Goal: Task Accomplishment & Management: Manage account settings

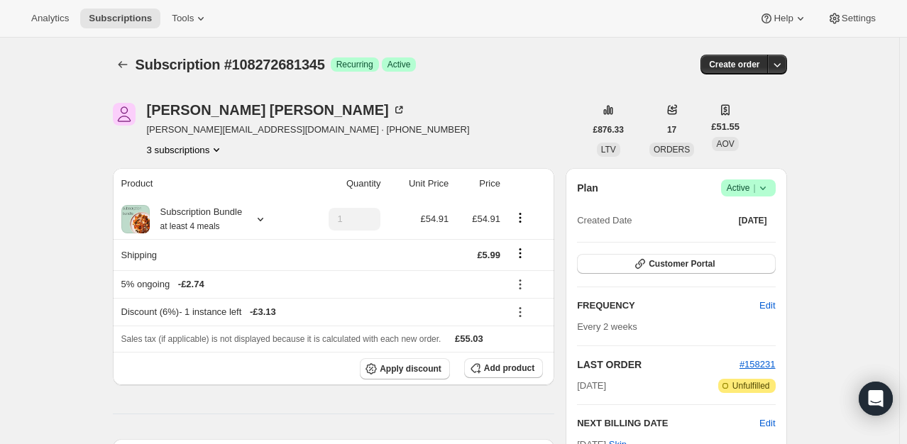
click at [762, 182] on icon at bounding box center [763, 188] width 14 height 14
click at [741, 248] on button "Cancel subscription" at bounding box center [752, 239] width 89 height 23
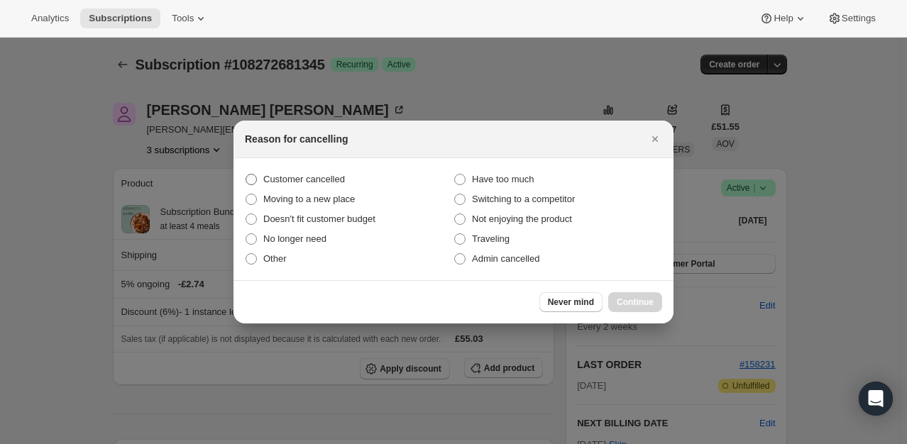
click at [330, 184] on span "Customer cancelled" at bounding box center [304, 179] width 82 height 11
click at [246, 175] on input "Customer cancelled" at bounding box center [246, 174] width 1 height 1
radio input "true"
click at [648, 302] on span "Continue" at bounding box center [635, 302] width 37 height 11
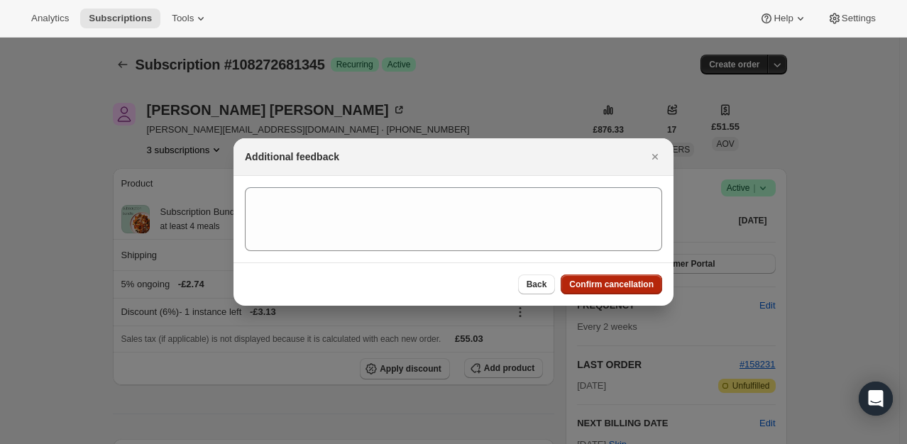
click at [588, 282] on span "Confirm cancellation" at bounding box center [611, 284] width 84 height 11
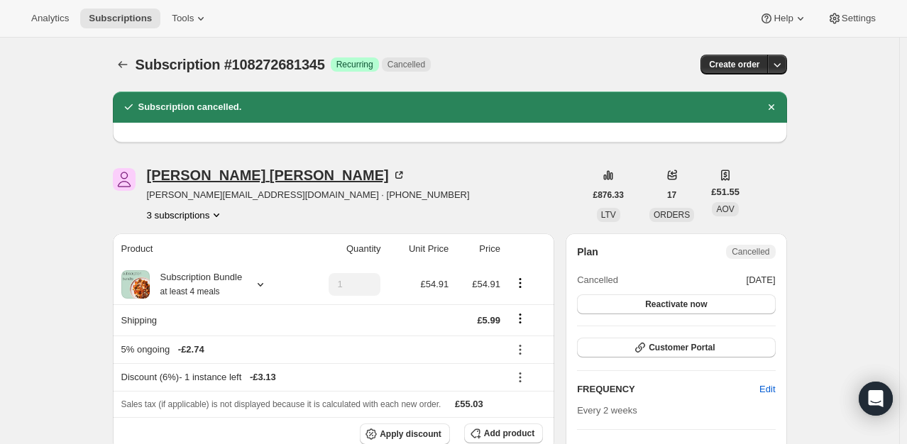
click at [216, 182] on div "Zoe Hepworth" at bounding box center [276, 175] width 259 height 14
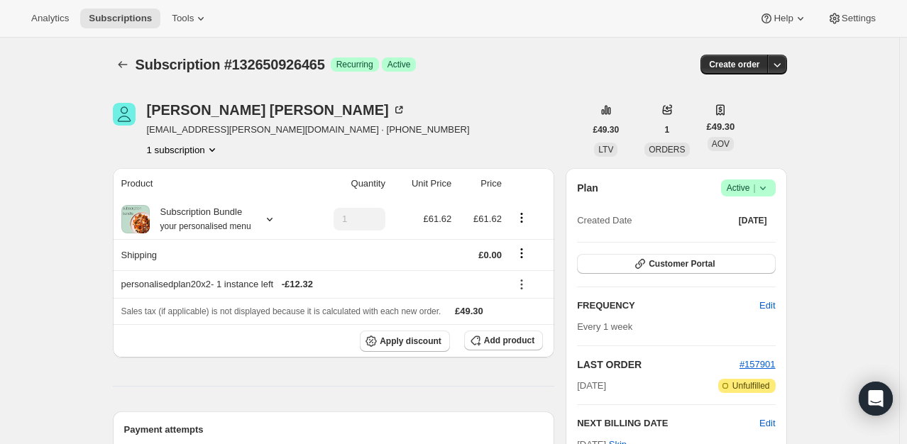
click at [770, 192] on icon at bounding box center [763, 188] width 14 height 14
click at [746, 249] on button "Cancel subscription" at bounding box center [752, 239] width 89 height 23
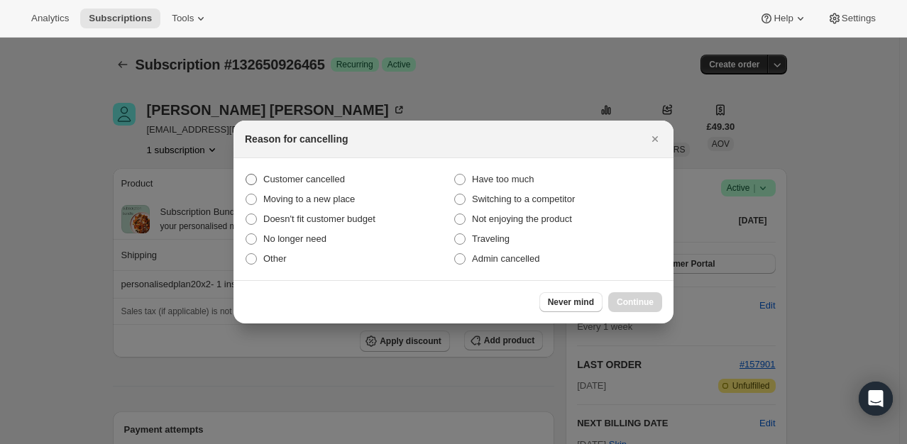
click at [312, 180] on span "Customer cancelled" at bounding box center [304, 179] width 82 height 11
click at [246, 175] on input "Customer cancelled" at bounding box center [246, 174] width 1 height 1
radio input "true"
click at [636, 303] on span "Continue" at bounding box center [635, 302] width 37 height 11
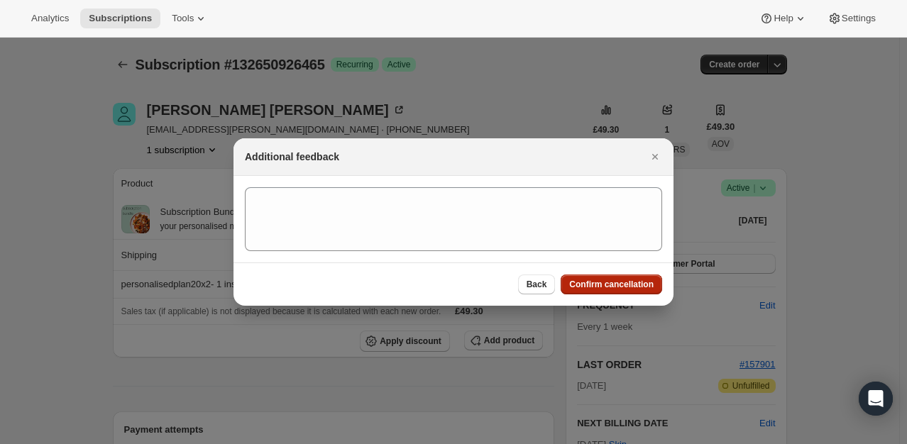
click at [636, 285] on span "Confirm cancellation" at bounding box center [611, 284] width 84 height 11
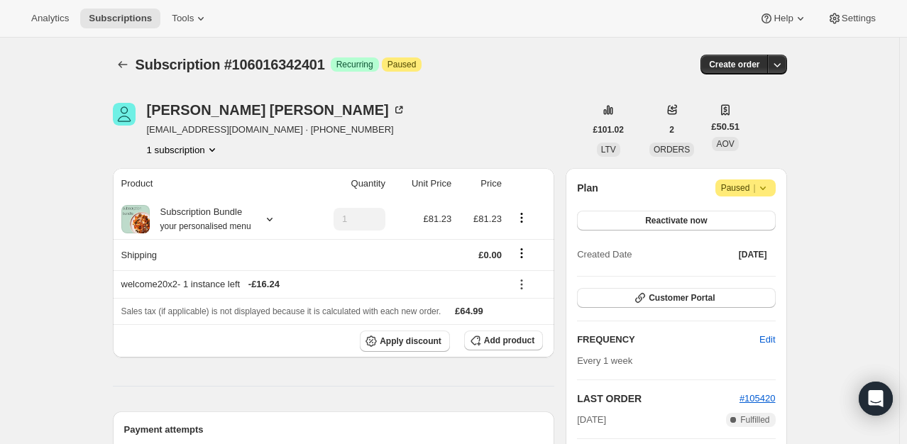
click at [768, 186] on icon at bounding box center [763, 188] width 14 height 14
click at [737, 216] on span "Cancel subscription" at bounding box center [750, 215] width 80 height 11
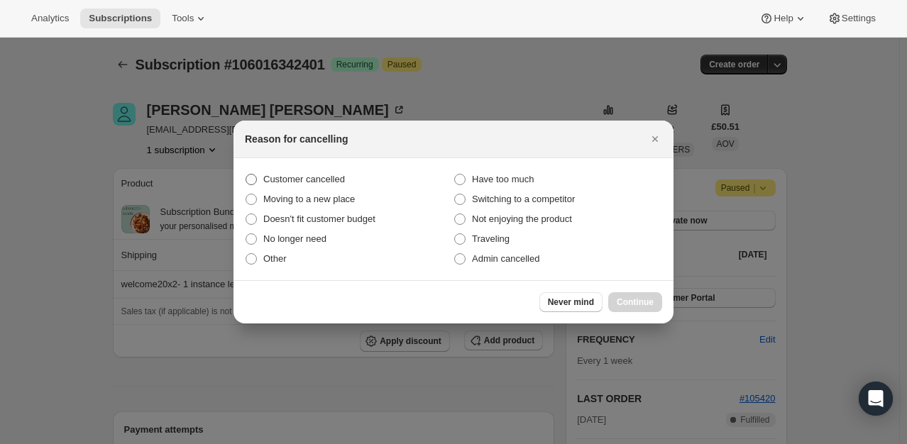
click at [317, 186] on span "Customer cancelled" at bounding box center [304, 179] width 82 height 14
click at [246, 175] on input "Customer cancelled" at bounding box center [246, 174] width 1 height 1
radio input "true"
click at [636, 307] on span "Continue" at bounding box center [635, 302] width 37 height 11
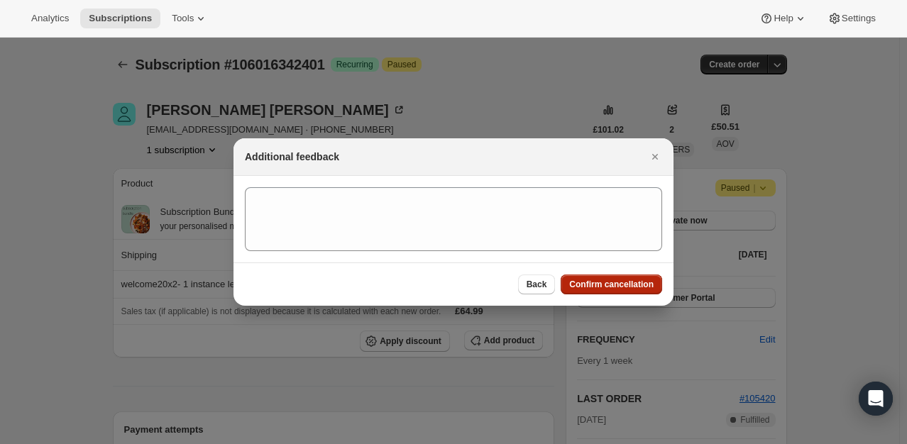
click at [649, 290] on span "Confirm cancellation" at bounding box center [611, 284] width 84 height 11
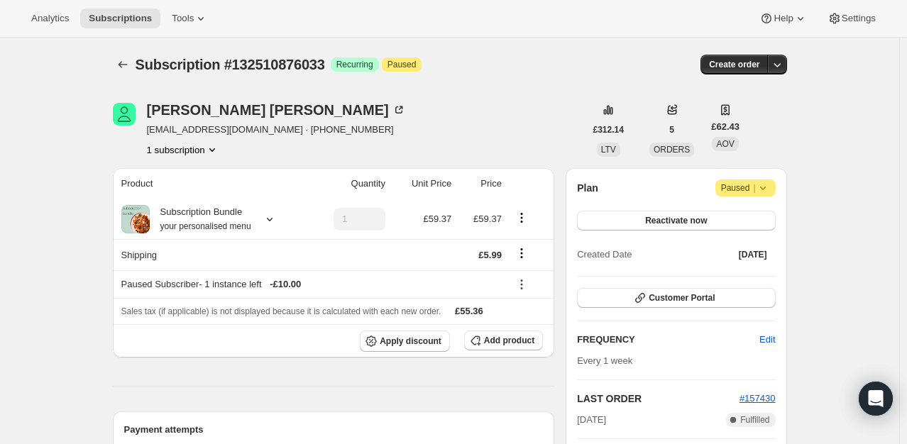
click at [768, 191] on icon at bounding box center [763, 188] width 14 height 14
click at [756, 213] on span "Cancel subscription" at bounding box center [750, 215] width 80 height 11
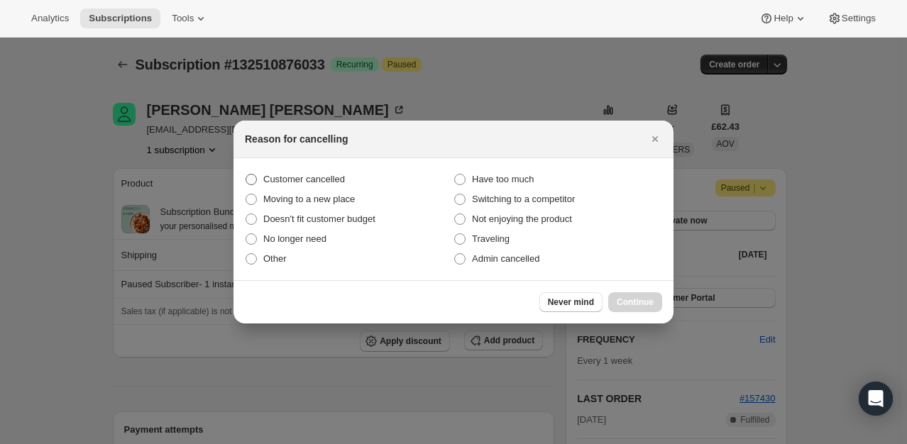
click at [279, 172] on label "Customer cancelled" at bounding box center [349, 180] width 209 height 20
click at [246, 174] on input "Customer cancelled" at bounding box center [246, 174] width 1 height 1
radio input "true"
click at [650, 309] on button "Continue" at bounding box center [635, 302] width 54 height 20
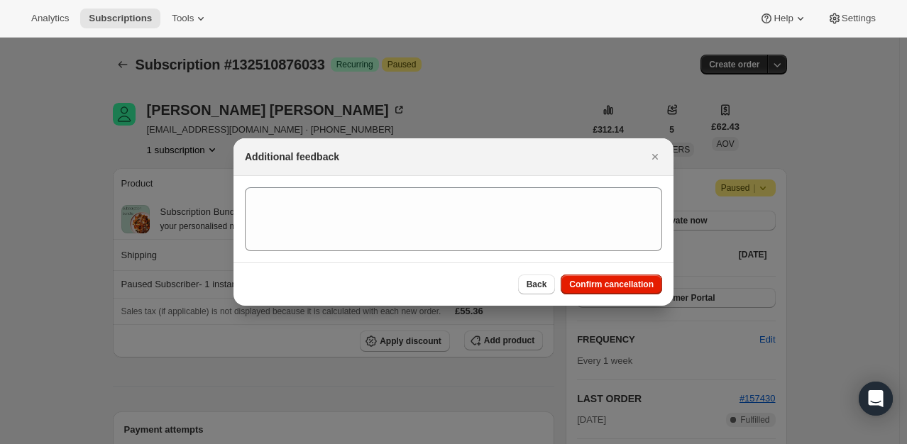
click at [672, 280] on div "Back Confirm cancellation" at bounding box center [453, 284] width 440 height 43
click at [644, 281] on span "Confirm cancellation" at bounding box center [611, 284] width 84 height 11
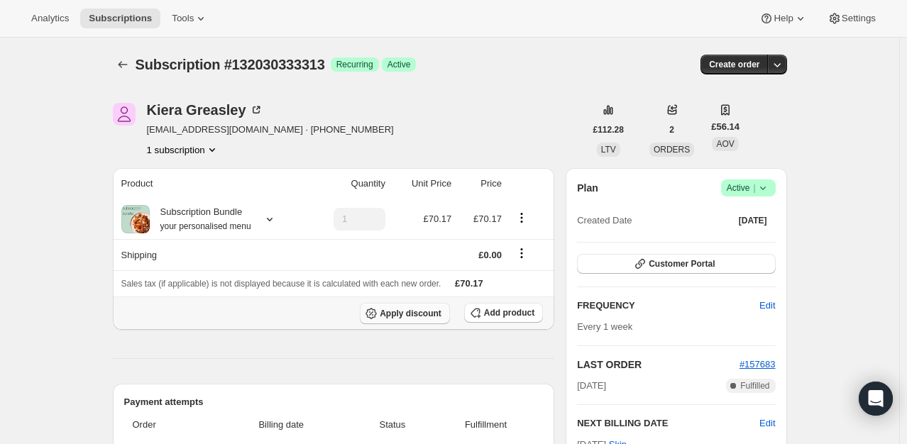
click at [426, 314] on span "Apply discount" at bounding box center [411, 313] width 62 height 11
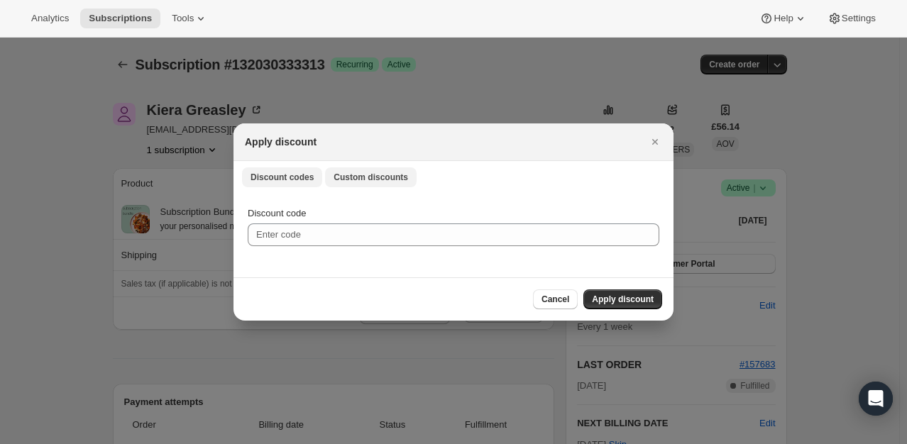
click at [352, 181] on span "Custom discounts" at bounding box center [371, 177] width 75 height 11
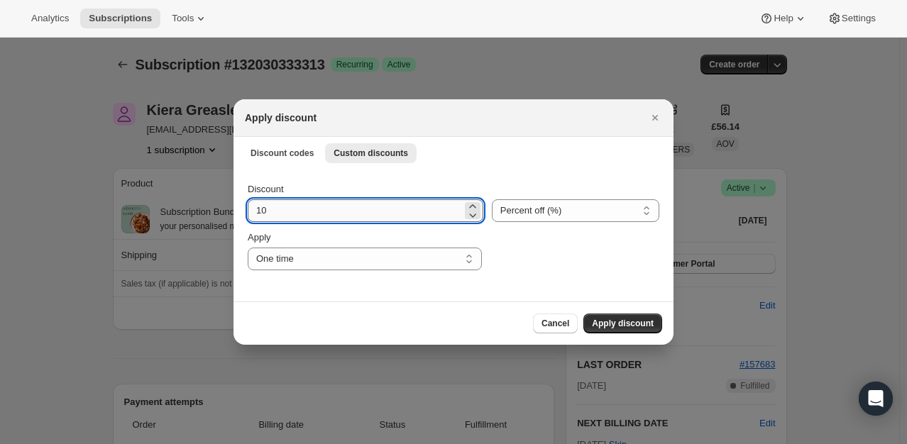
click at [297, 210] on input "10" at bounding box center [355, 210] width 214 height 23
type input "100"
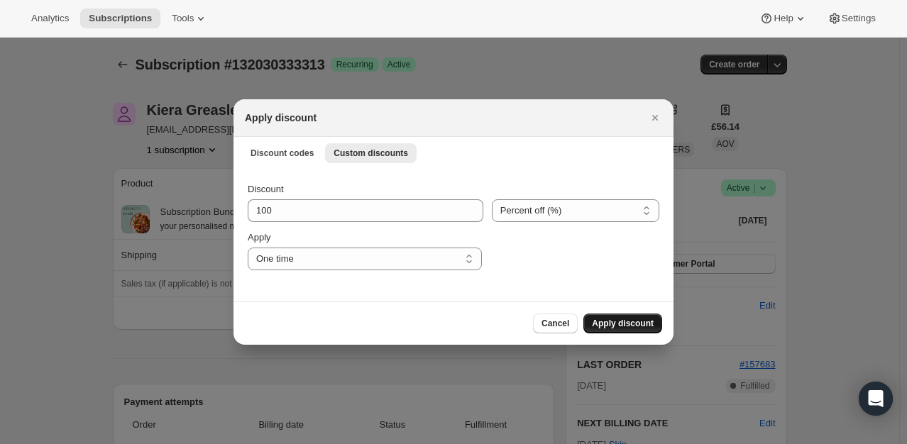
click at [644, 324] on span "Apply discount" at bounding box center [623, 323] width 62 height 11
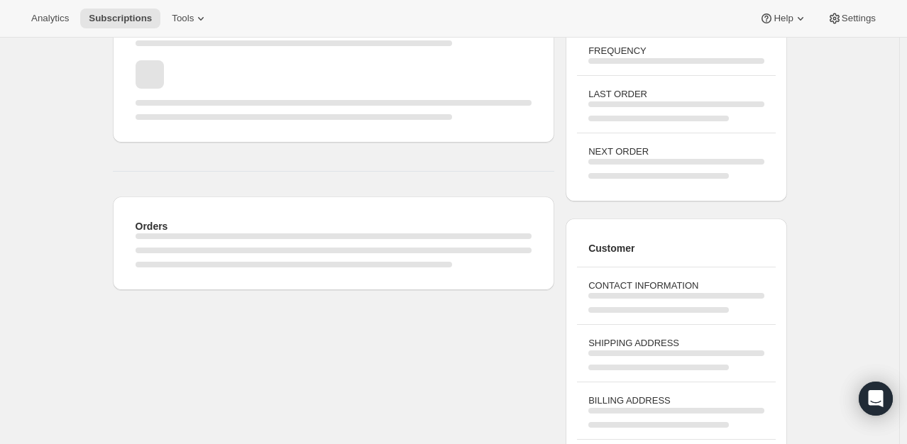
scroll to position [142, 0]
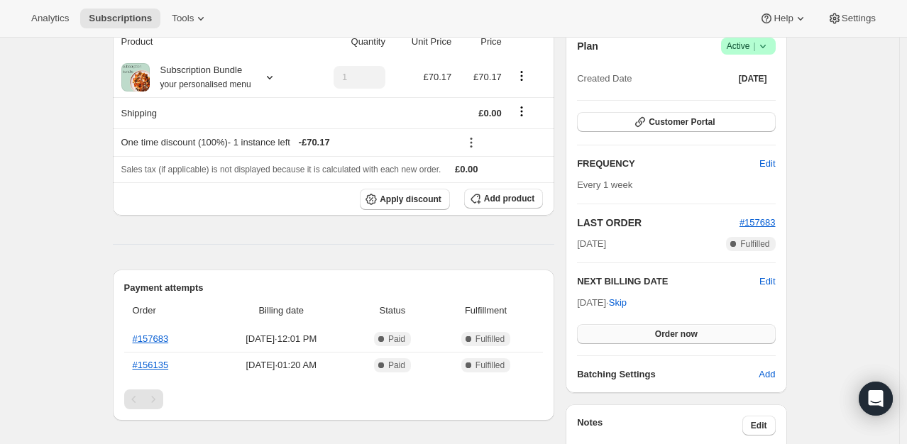
click at [641, 326] on button "Order now" at bounding box center [676, 334] width 198 height 20
click at [641, 328] on button "Click to confirm" at bounding box center [676, 334] width 198 height 20
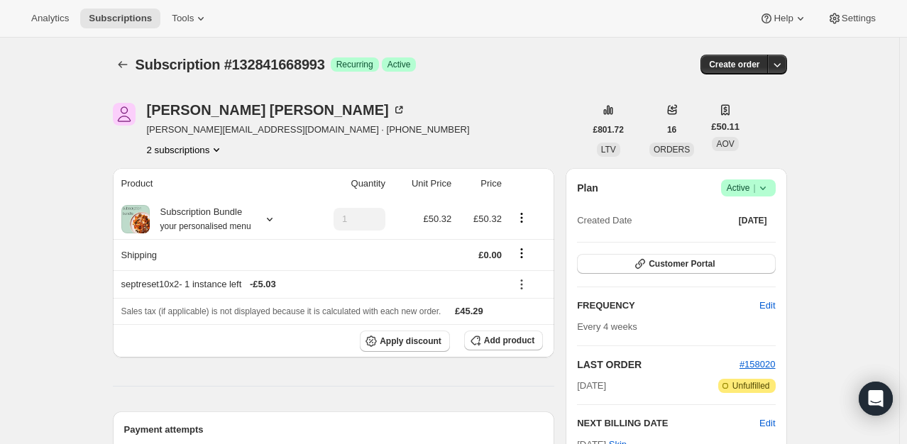
click at [761, 183] on icon at bounding box center [763, 188] width 14 height 14
click at [750, 226] on button "Pause subscription" at bounding box center [752, 215] width 89 height 23
click at [750, 226] on span "Sep 27, 2025" at bounding box center [753, 221] width 28 height 11
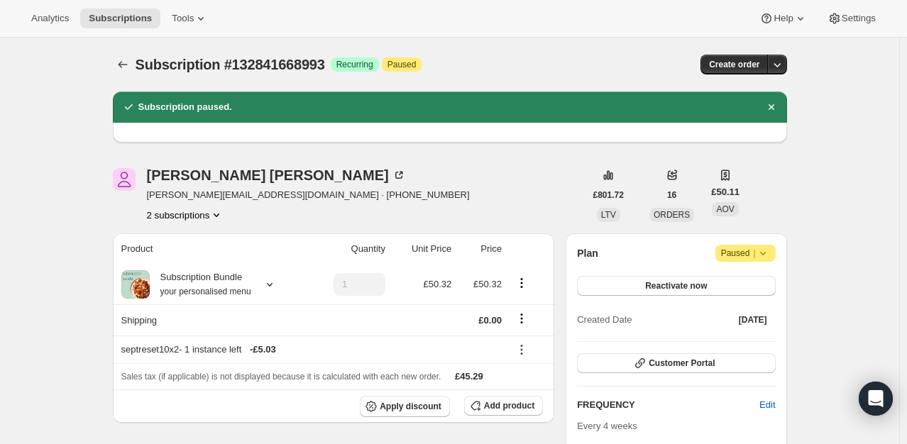
click at [769, 253] on icon at bounding box center [763, 253] width 14 height 14
click at [761, 288] on span "Cancel subscription" at bounding box center [750, 281] width 80 height 14
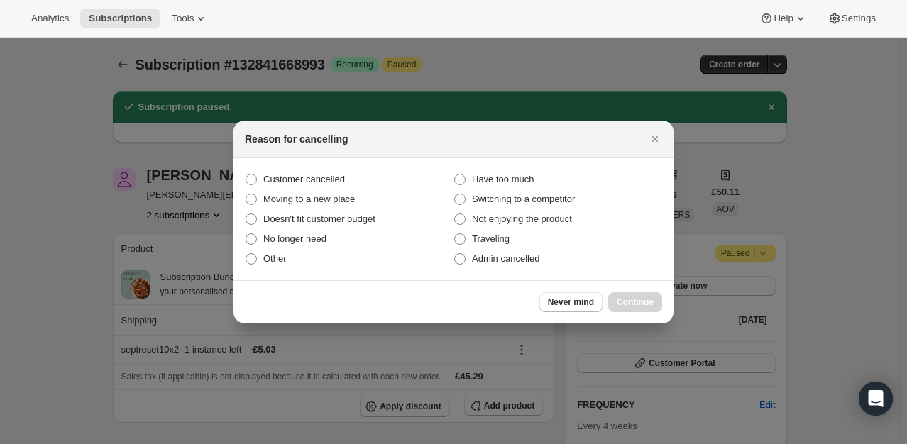
click at [229, 165] on div at bounding box center [453, 222] width 907 height 444
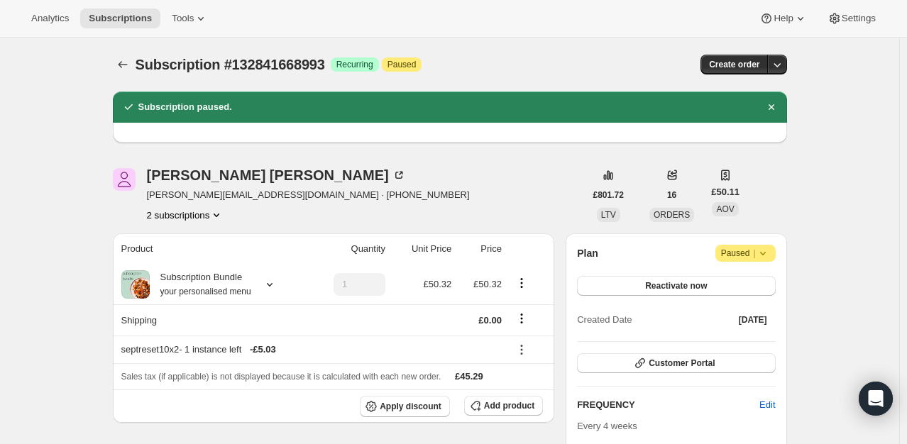
click at [767, 257] on icon at bounding box center [763, 253] width 14 height 14
click at [766, 279] on span "Cancel subscription" at bounding box center [750, 280] width 80 height 11
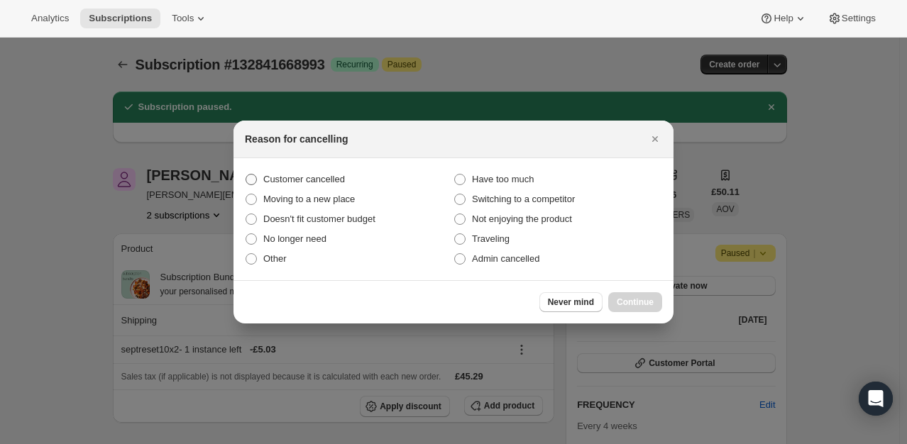
click at [262, 175] on label "Customer cancelled" at bounding box center [349, 180] width 209 height 20
click at [246, 175] on input "Customer cancelled" at bounding box center [246, 174] width 1 height 1
radio input "true"
click at [633, 297] on span "Continue" at bounding box center [635, 302] width 37 height 11
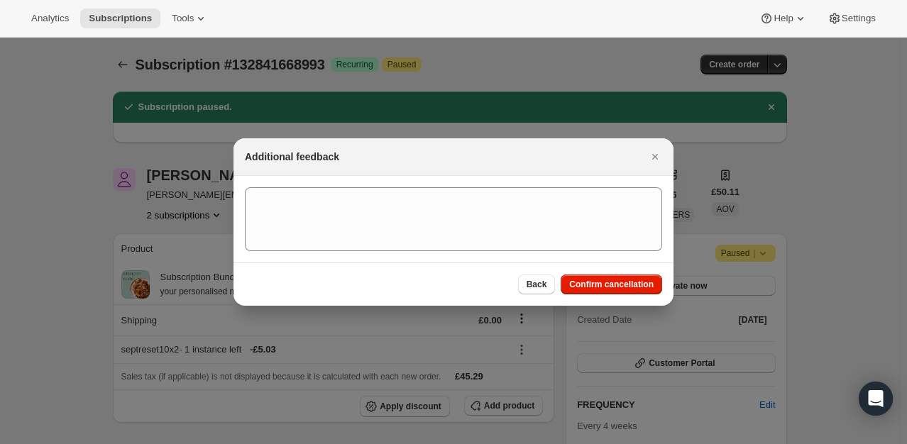
click at [631, 294] on div "Back Confirm cancellation" at bounding box center [453, 284] width 440 height 43
click at [629, 288] on span "Confirm cancellation" at bounding box center [611, 284] width 84 height 11
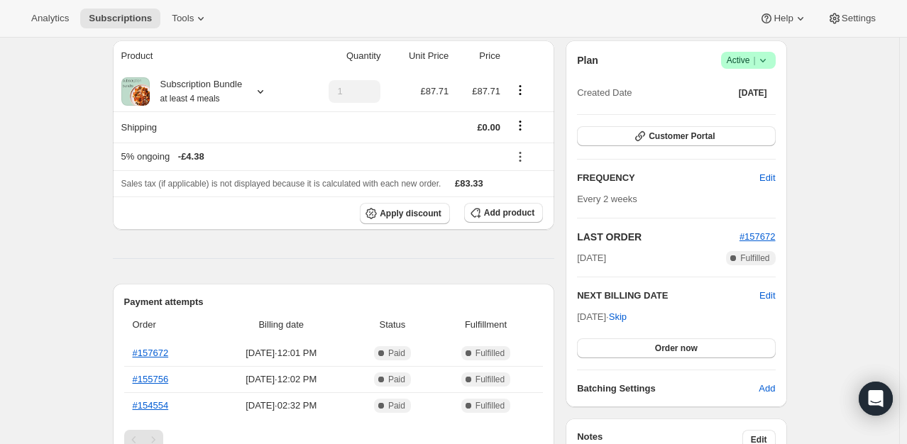
scroll to position [142, 0]
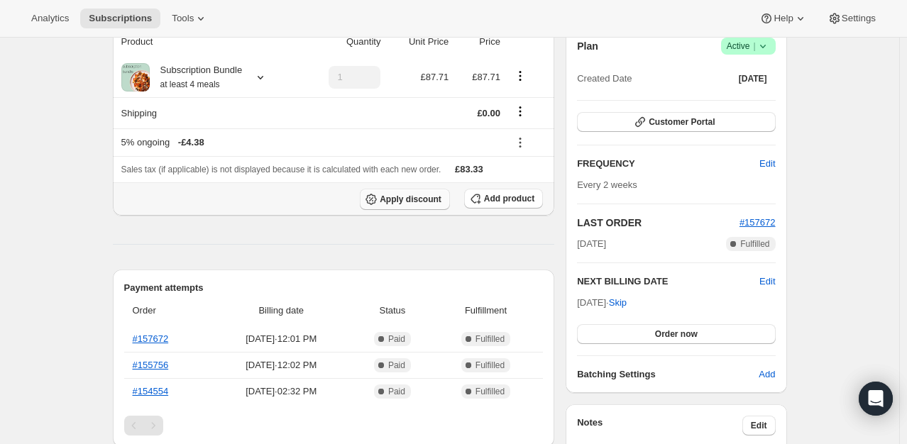
click at [441, 196] on span "Apply discount" at bounding box center [411, 199] width 62 height 11
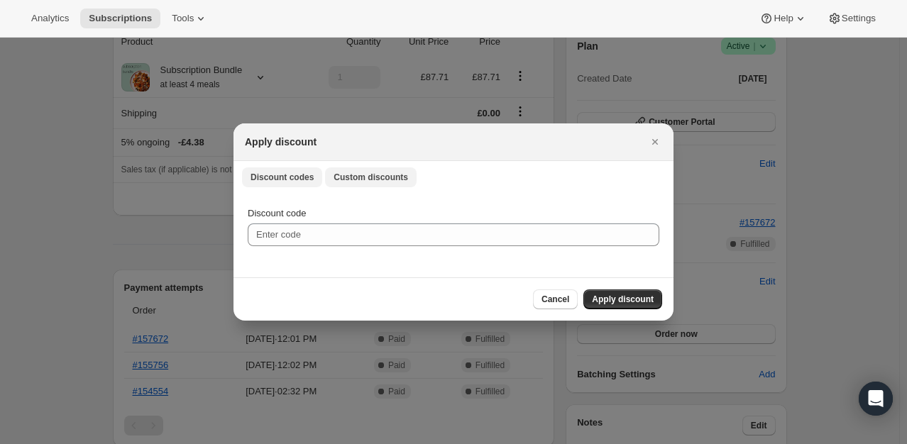
click at [380, 177] on span "Custom discounts" at bounding box center [371, 177] width 75 height 11
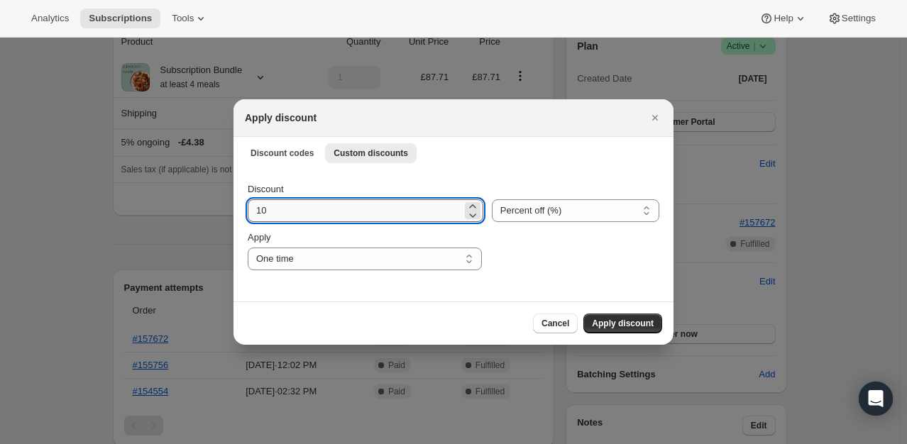
click at [315, 220] on input "10" at bounding box center [355, 210] width 214 height 23
type input "100"
click at [605, 323] on span "Apply discount" at bounding box center [623, 323] width 62 height 11
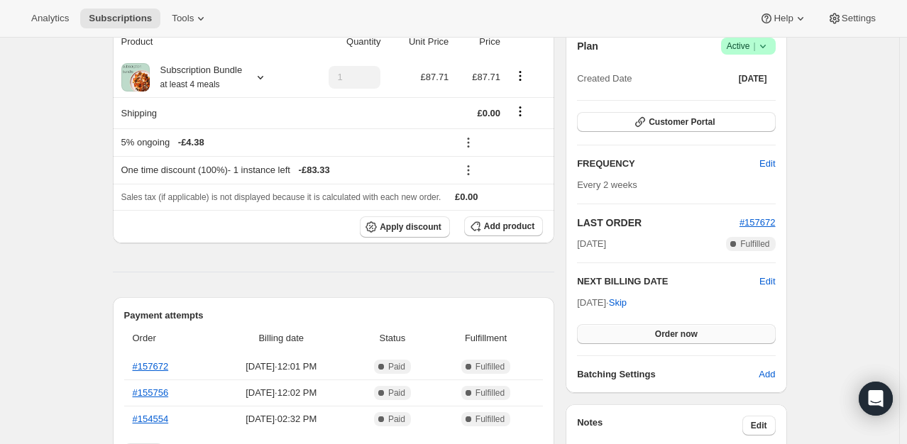
click at [676, 339] on button "Order now" at bounding box center [676, 334] width 198 height 20
click at [676, 339] on button "Click to confirm" at bounding box center [676, 334] width 198 height 20
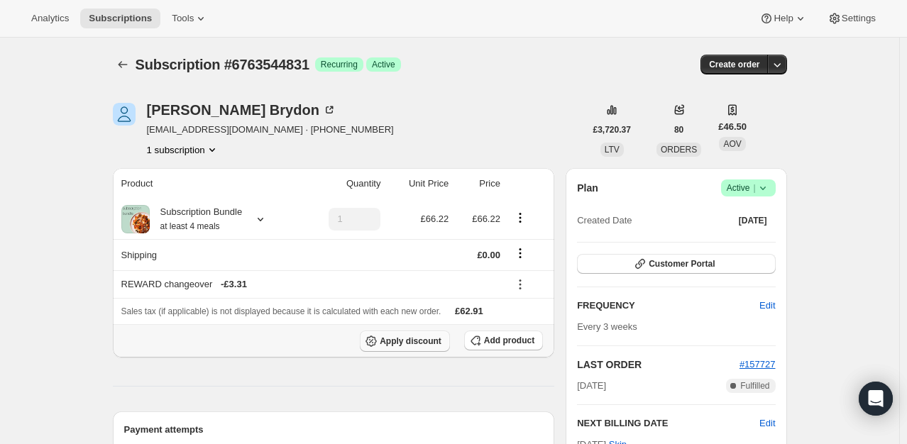
click at [429, 345] on span "Apply discount" at bounding box center [411, 341] width 62 height 11
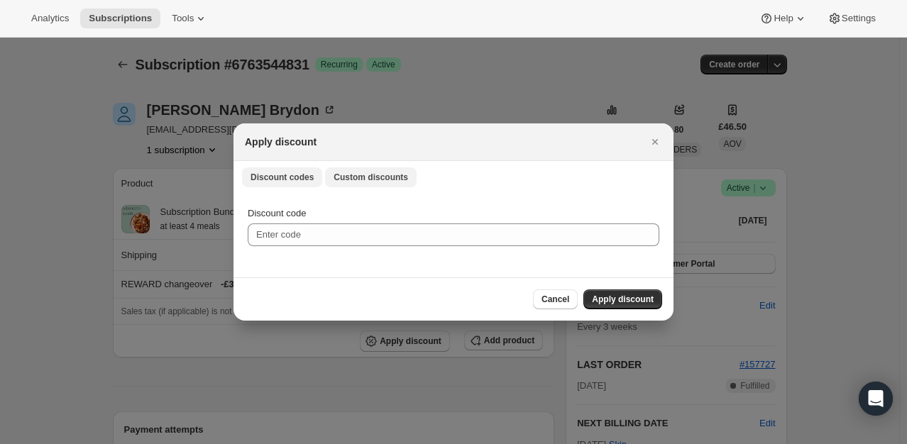
click at [362, 179] on span "Custom discounts" at bounding box center [371, 177] width 75 height 11
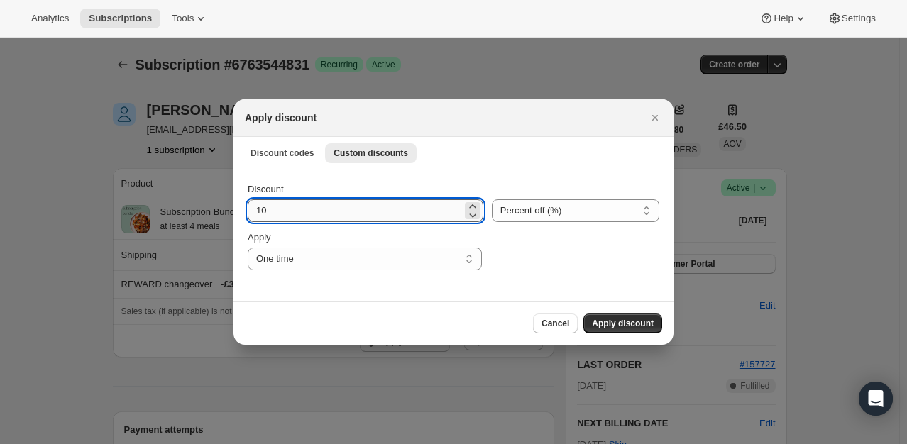
click at [297, 209] on input "10" at bounding box center [355, 210] width 214 height 23
type input "100"
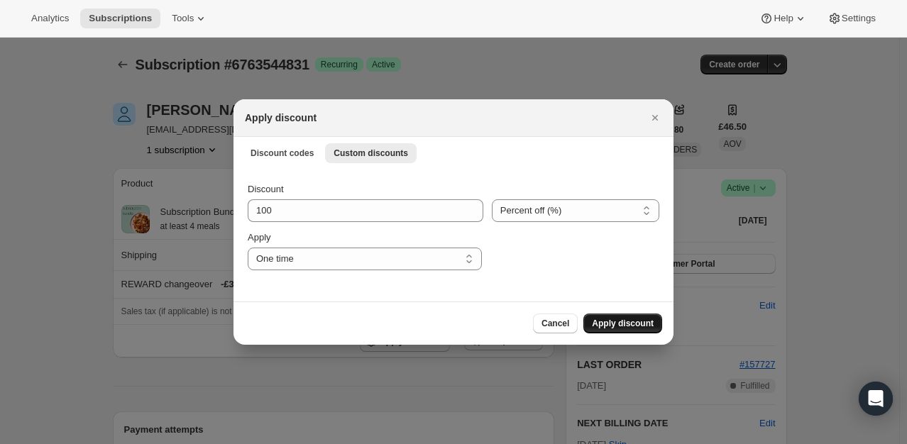
click at [641, 319] on span "Apply discount" at bounding box center [623, 323] width 62 height 11
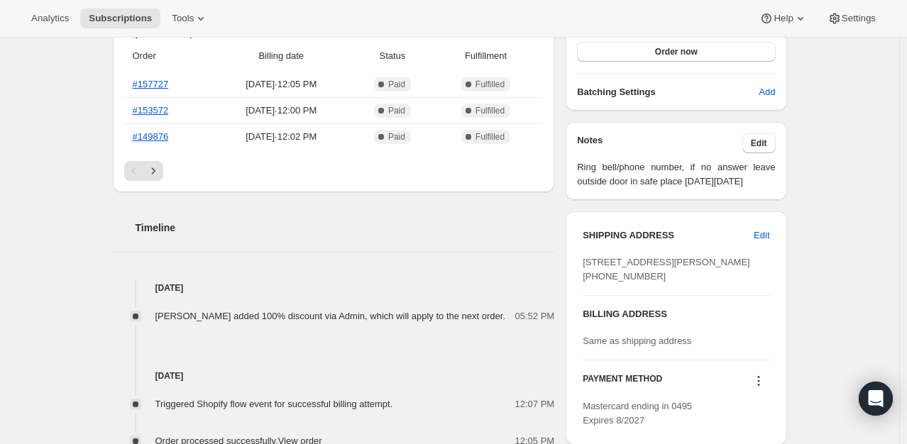
scroll to position [426, 0]
click at [701, 55] on button "Order now" at bounding box center [676, 50] width 198 height 20
click at [701, 55] on button "Click to confirm" at bounding box center [676, 50] width 198 height 20
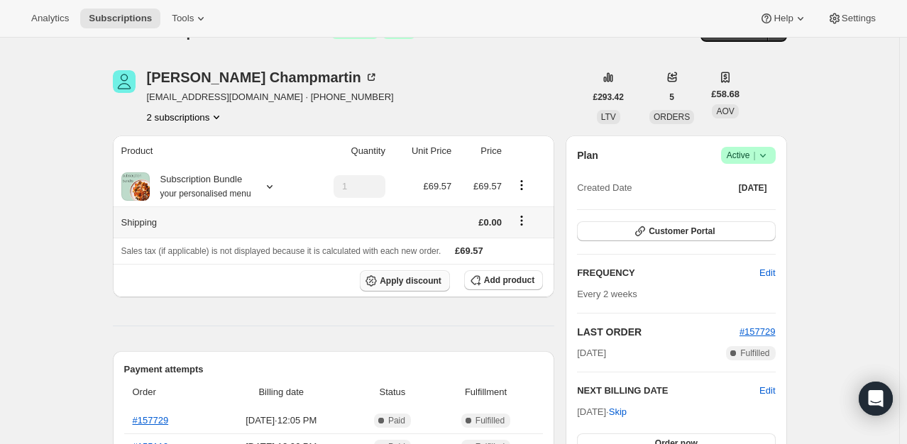
scroll to position [71, 0]
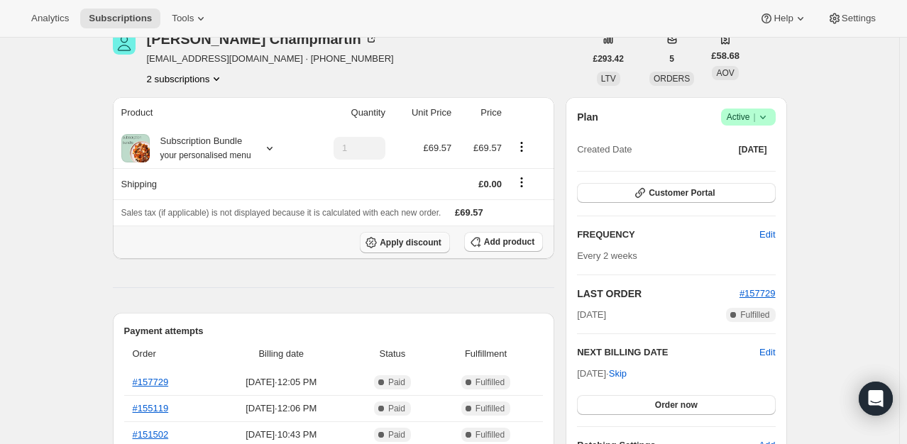
click at [413, 244] on span "Apply discount" at bounding box center [411, 242] width 62 height 11
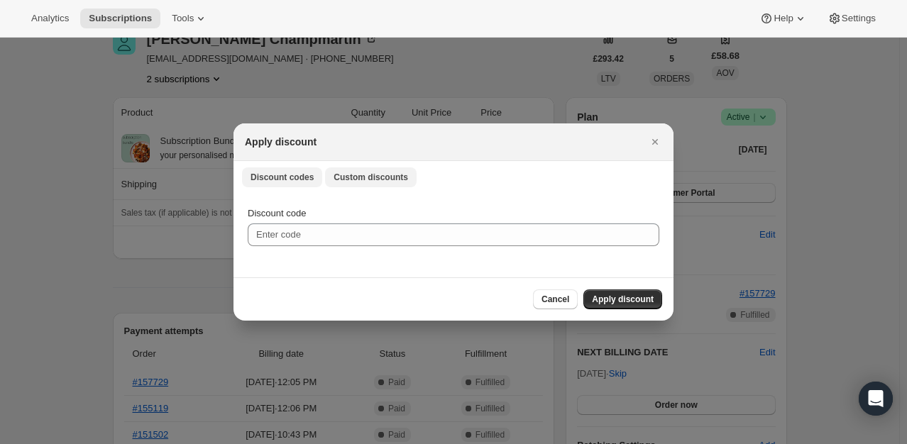
click at [386, 180] on span "Custom discounts" at bounding box center [371, 177] width 75 height 11
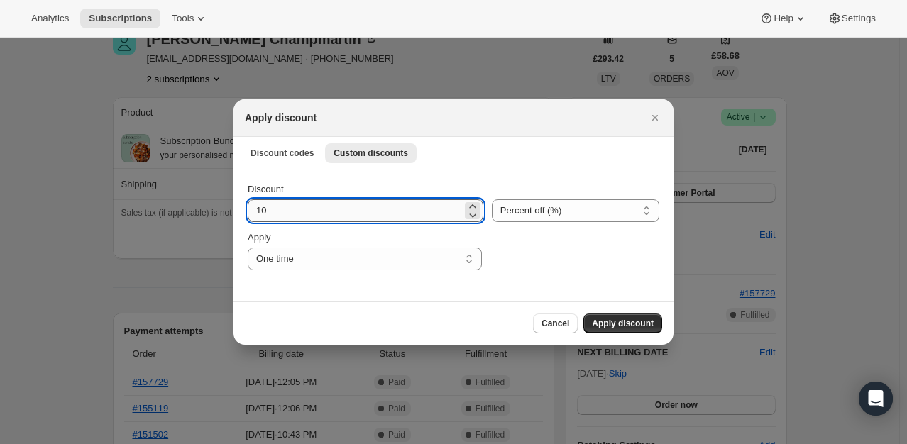
click at [315, 211] on input "10" at bounding box center [355, 210] width 214 height 23
type input "100"
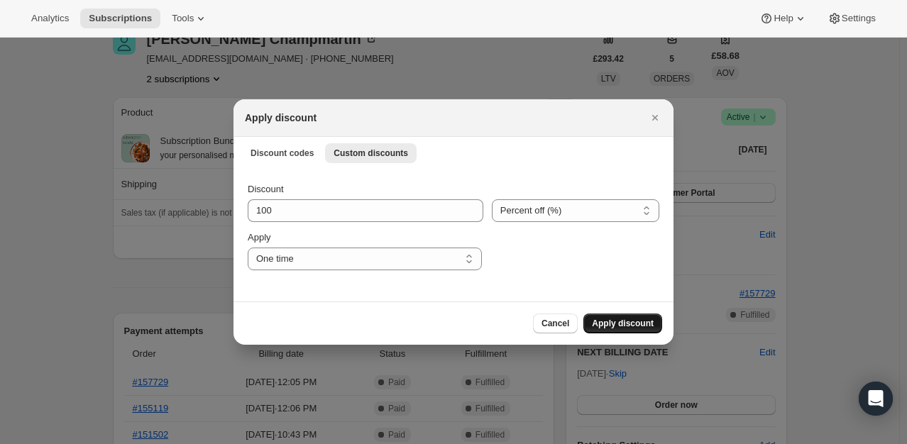
click at [610, 319] on span "Apply discount" at bounding box center [623, 323] width 62 height 11
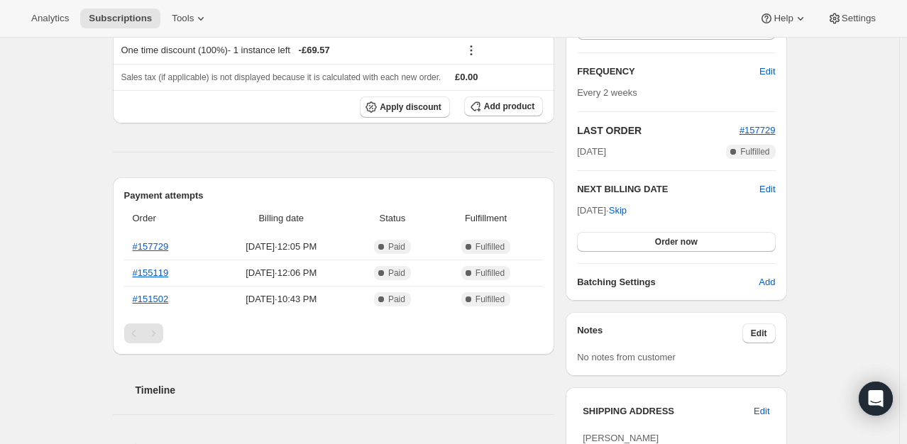
scroll to position [284, 0]
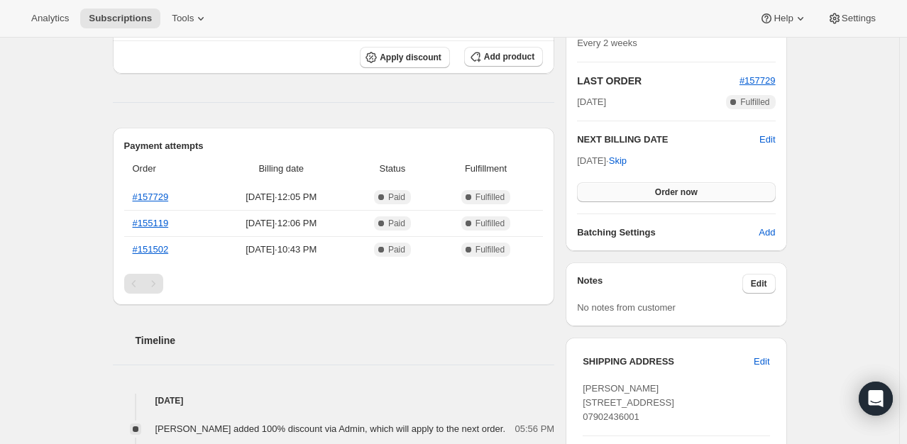
click at [682, 189] on span "Order now" at bounding box center [676, 192] width 43 height 11
click at [682, 190] on span "Click to confirm" at bounding box center [676, 192] width 65 height 11
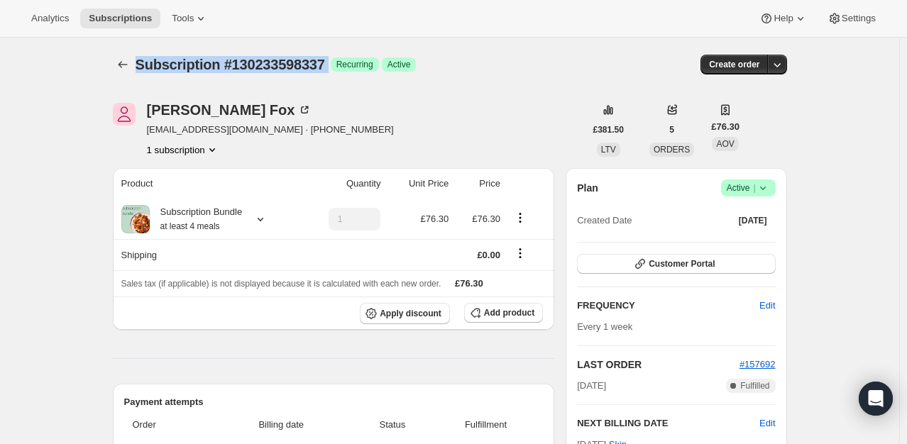
drag, startPoint x: 332, startPoint y: 63, endPoint x: 139, endPoint y: 72, distance: 193.2
click at [139, 72] on div "Subscription #130233598337 Success Recurring Success Active" at bounding box center [343, 65] width 414 height 20
copy div "Subscription #130233598337 Success"
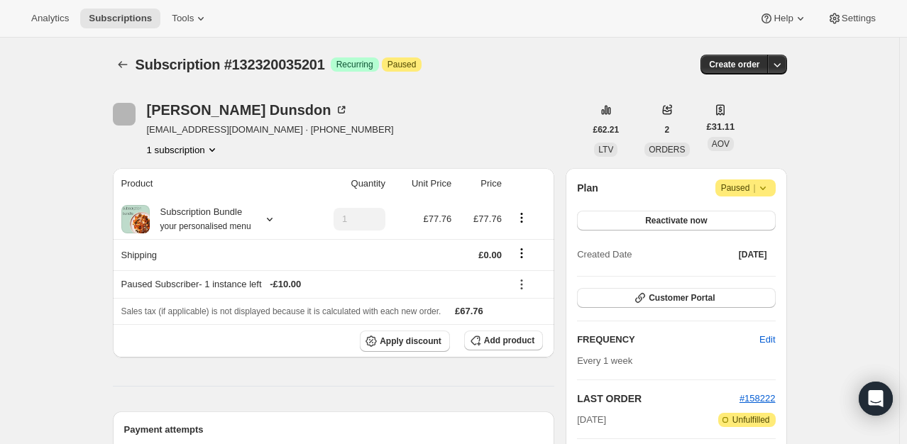
click at [754, 183] on span "Paused |" at bounding box center [745, 188] width 49 height 14
click at [734, 219] on span "Cancel subscription" at bounding box center [750, 215] width 80 height 11
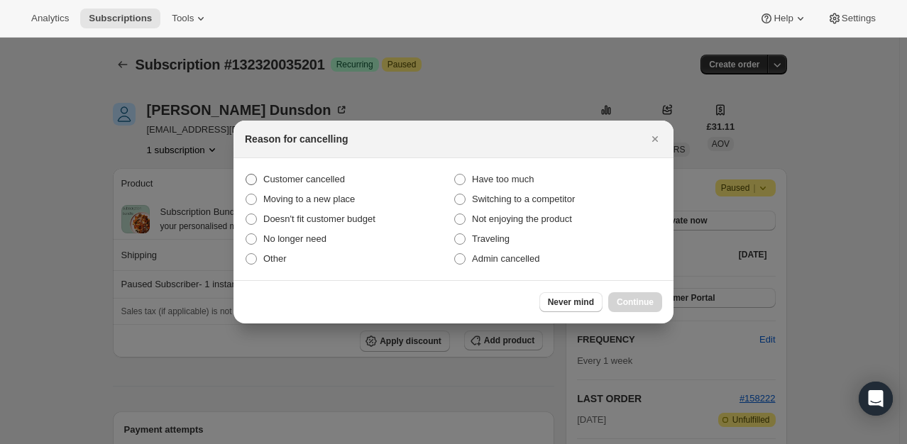
click at [336, 178] on span "Customer cancelled" at bounding box center [304, 179] width 82 height 11
click at [246, 175] on input "Customer cancelled" at bounding box center [246, 174] width 1 height 1
radio input "true"
click at [630, 299] on span "Continue" at bounding box center [635, 302] width 37 height 11
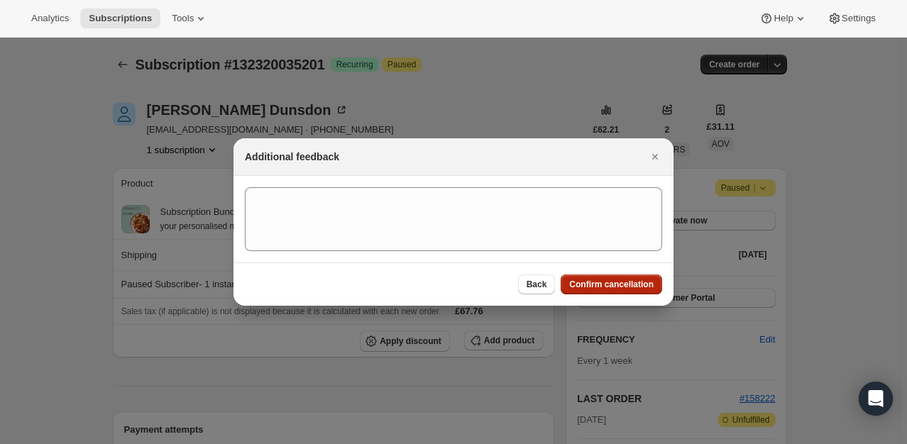
click at [630, 291] on button "Confirm cancellation" at bounding box center [611, 285] width 101 height 20
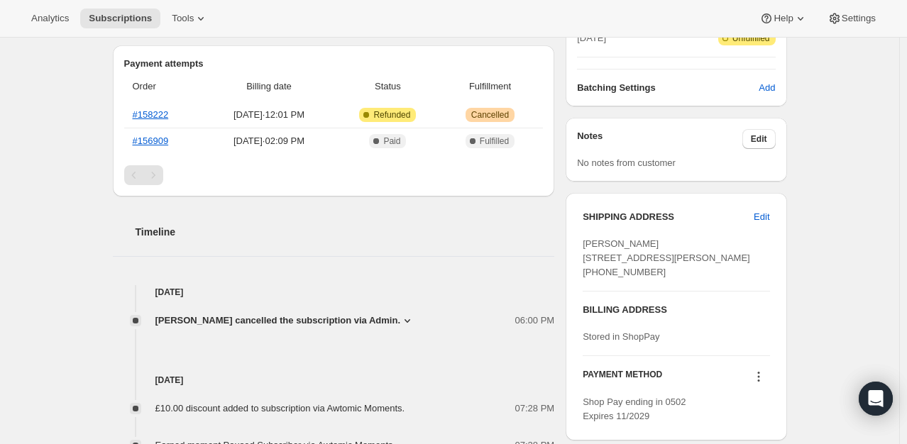
scroll to position [497, 0]
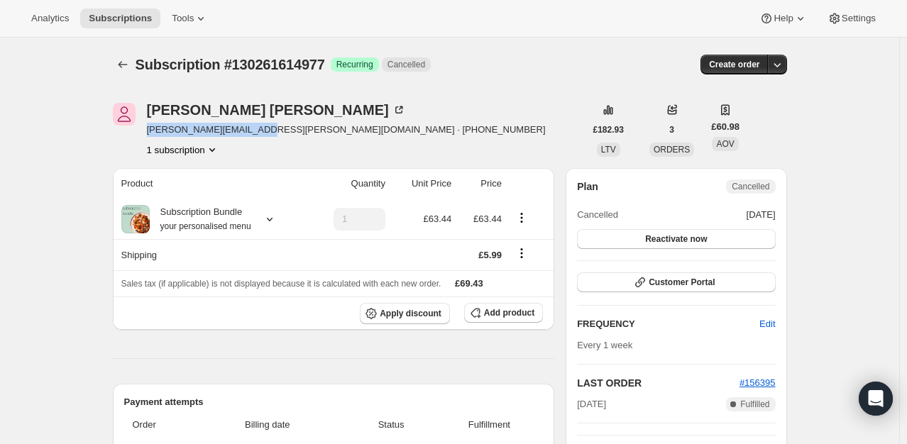
drag, startPoint x: 248, startPoint y: 128, endPoint x: 150, endPoint y: 129, distance: 97.9
click at [150, 129] on span "jane.r.waller@gmail.com · +447752037669" at bounding box center [346, 130] width 399 height 14
copy span "jane.r.waller@gmail.com"
click at [203, 106] on div "Jane Waller" at bounding box center [276, 110] width 259 height 14
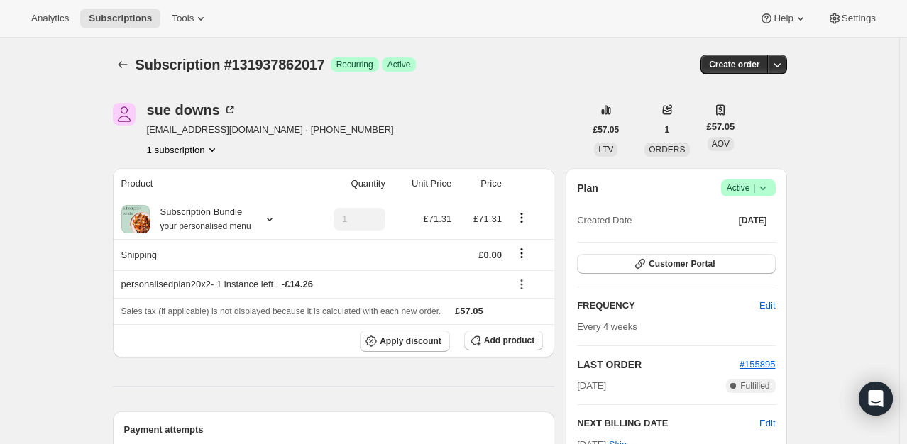
click at [770, 186] on icon at bounding box center [763, 188] width 14 height 14
click at [720, 248] on button "Cancel subscription" at bounding box center [752, 239] width 89 height 23
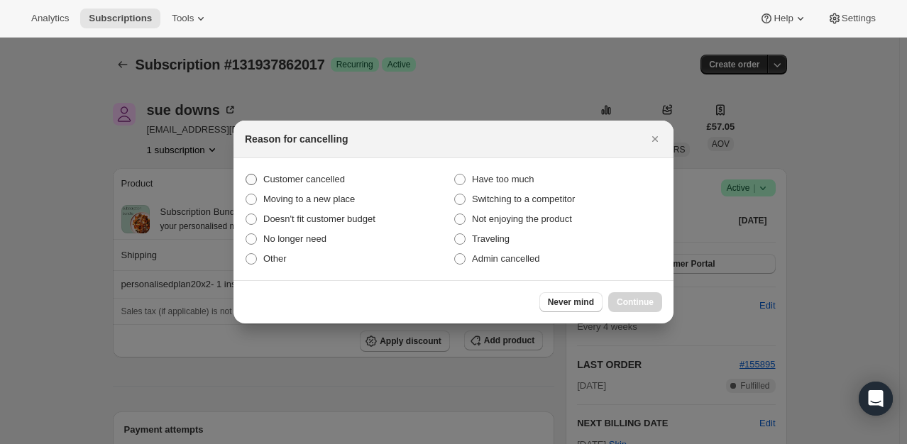
click at [358, 180] on label "Customer cancelled" at bounding box center [349, 180] width 209 height 20
click at [246, 175] on input "Customer cancelled" at bounding box center [246, 174] width 1 height 1
radio input "true"
click at [639, 305] on span "Continue" at bounding box center [635, 302] width 37 height 11
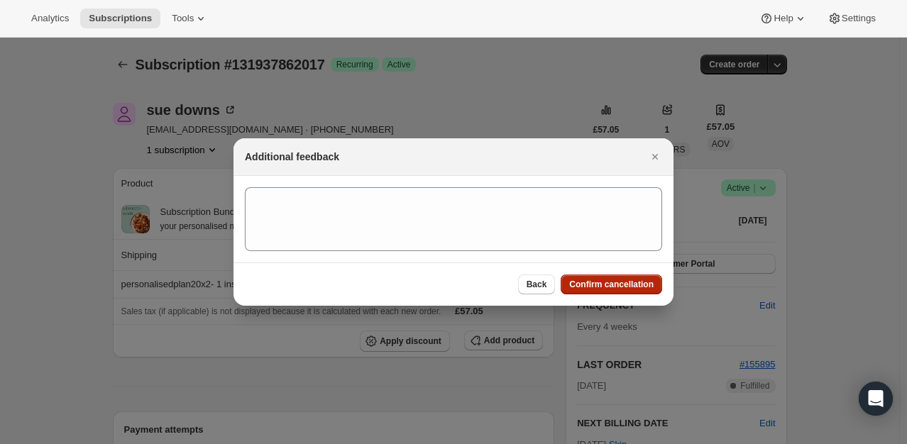
click at [605, 283] on span "Confirm cancellation" at bounding box center [611, 284] width 84 height 11
